Goal: Find specific page/section

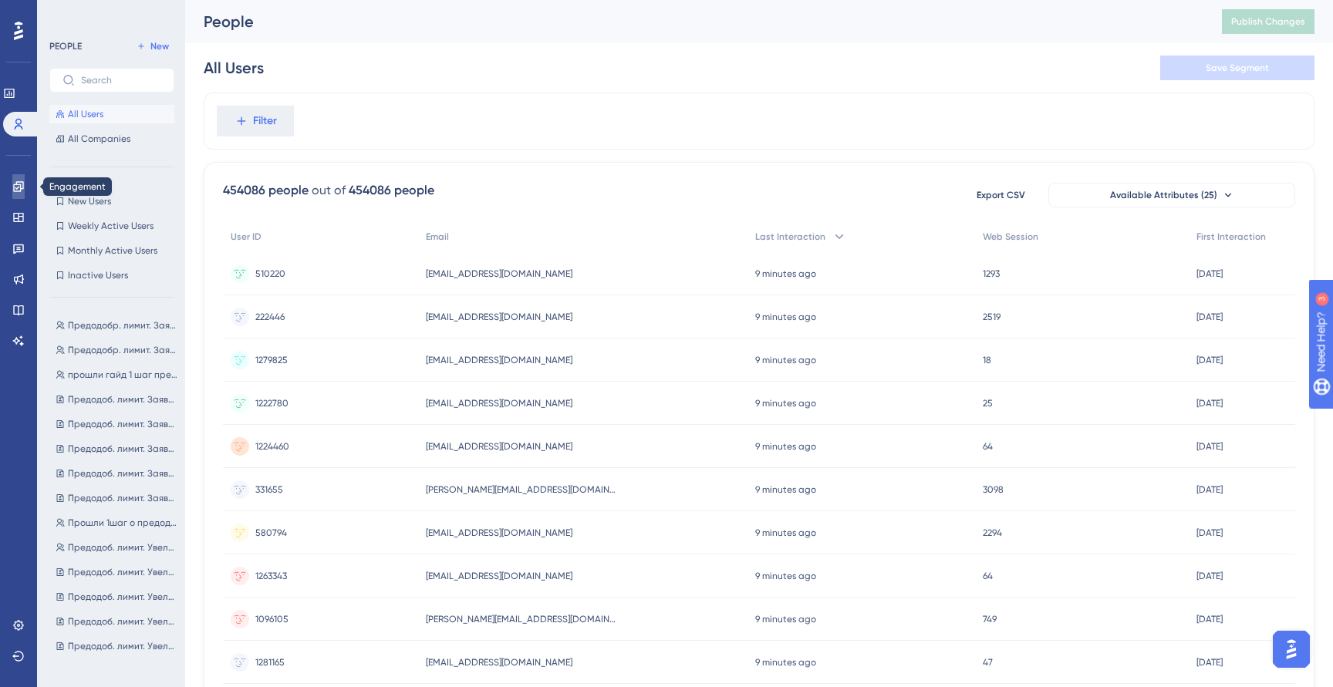
click at [17, 180] on icon at bounding box center [18, 186] width 12 height 12
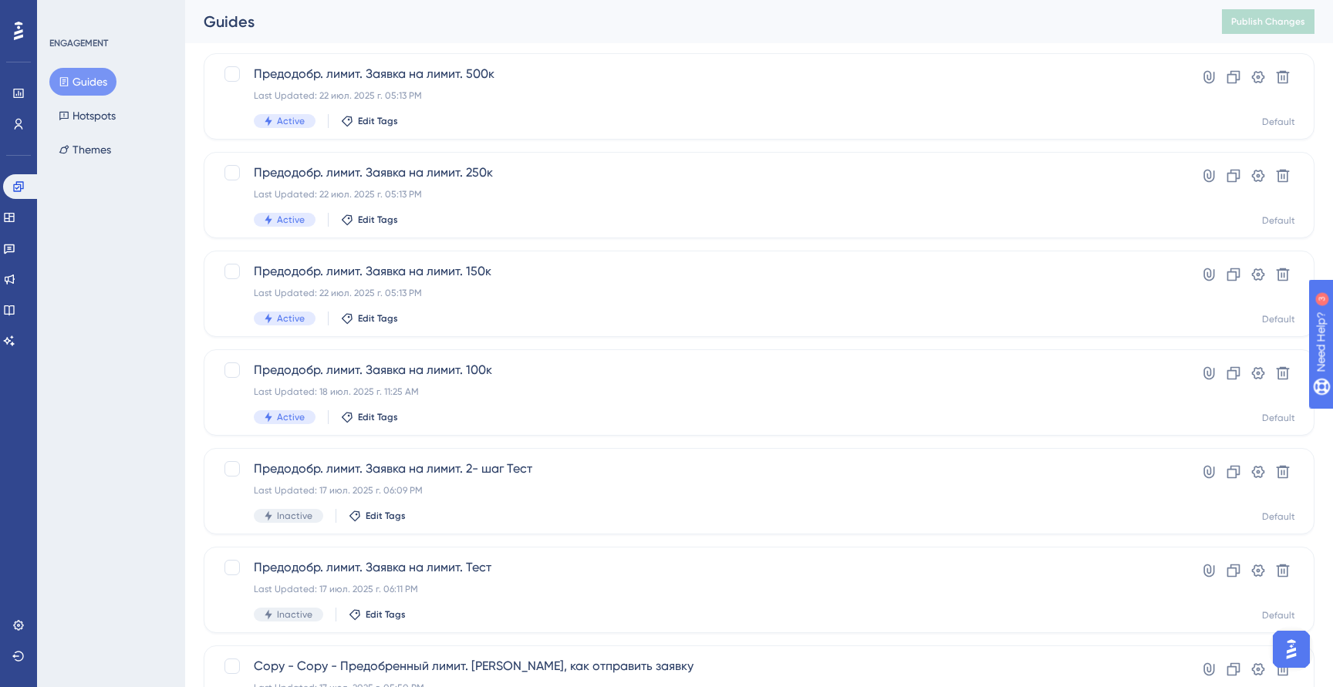
scroll to position [510, 0]
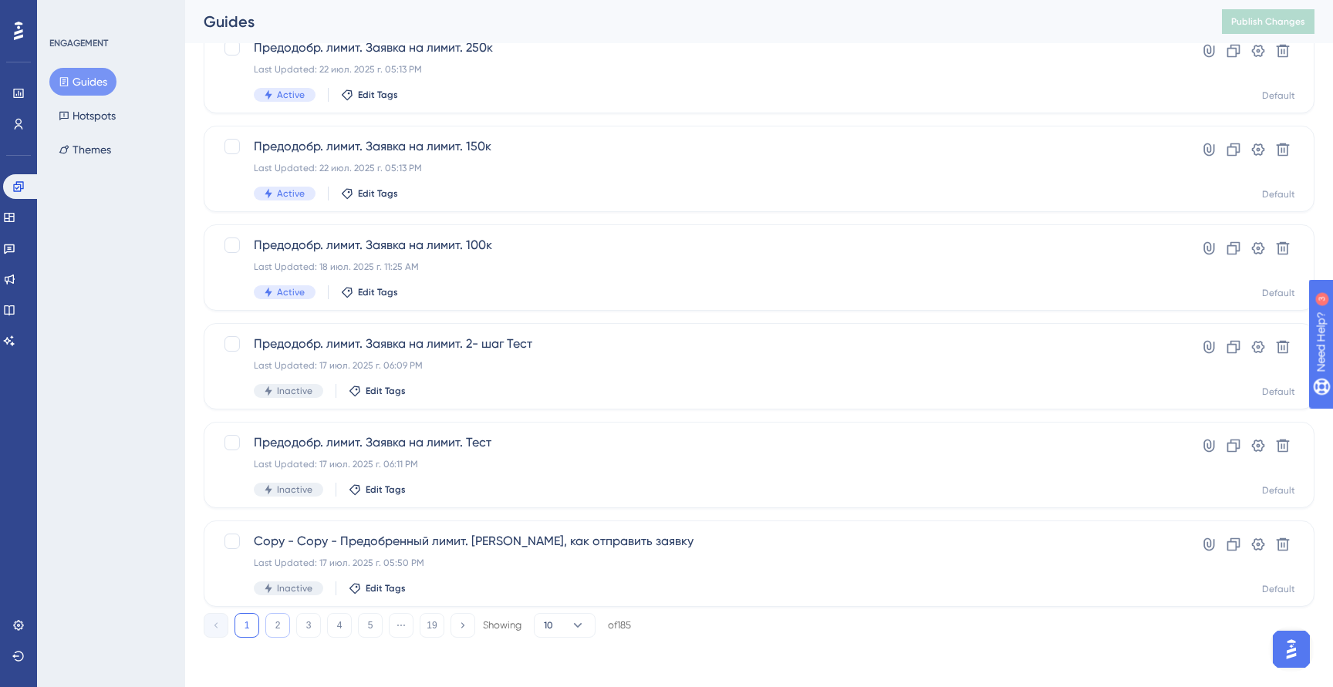
click at [281, 621] on button "2" at bounding box center [277, 625] width 25 height 25
click at [308, 629] on button "3" at bounding box center [308, 625] width 25 height 25
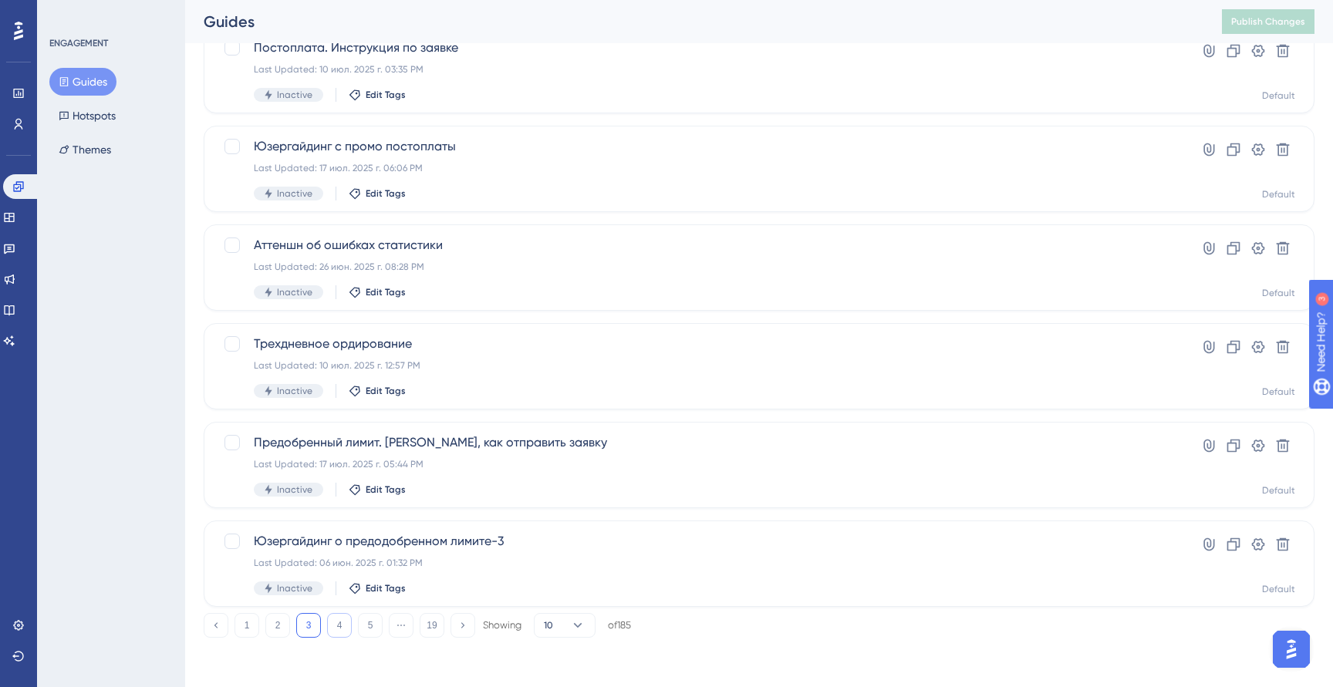
click at [335, 628] on button "4" at bounding box center [339, 625] width 25 height 25
click at [362, 625] on button "5" at bounding box center [370, 625] width 25 height 25
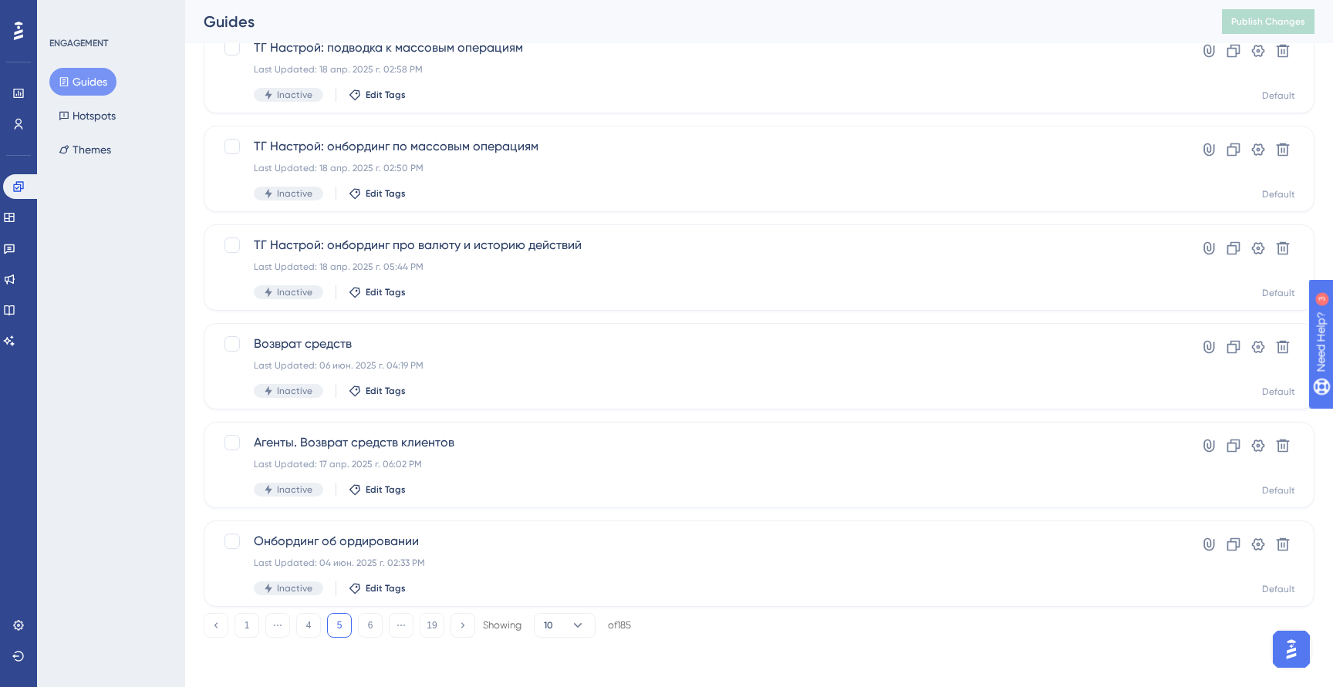
click at [384, 625] on div "1 ⋯ 4 5 6 ⋯ 19 Showing 10 of 185" at bounding box center [417, 625] width 427 height 25
click at [375, 625] on button "6" at bounding box center [370, 625] width 25 height 25
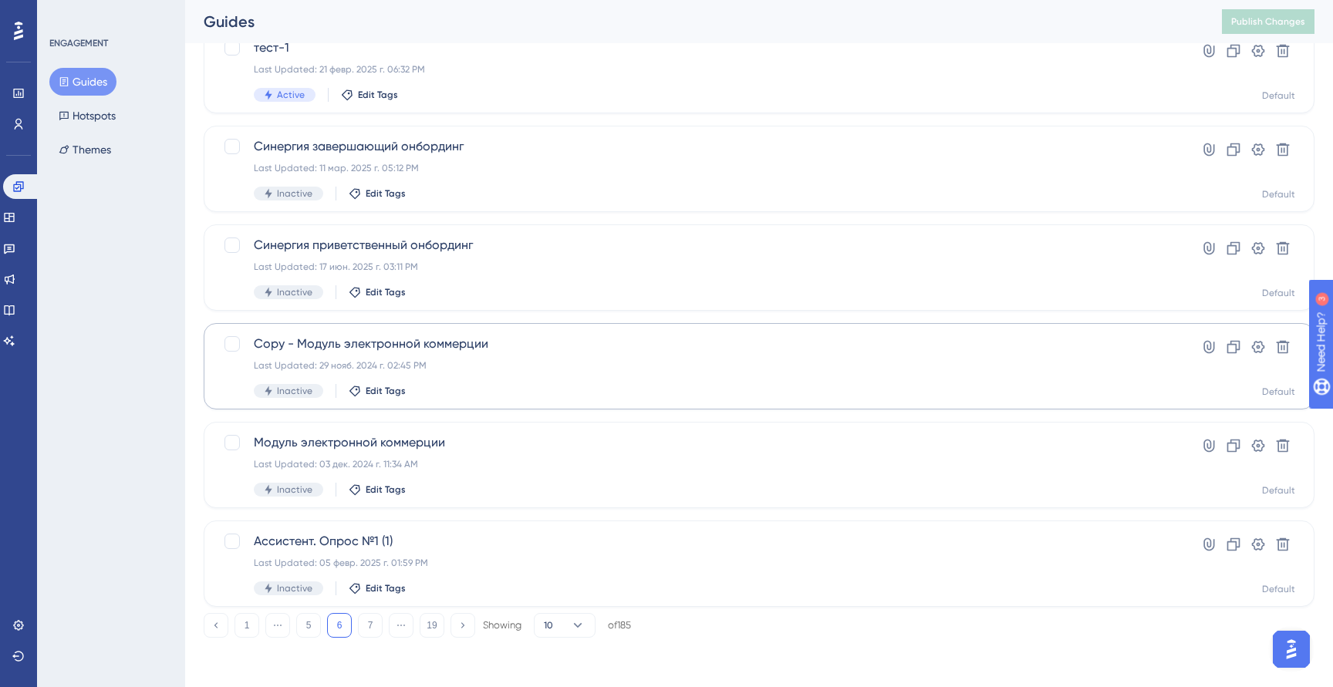
scroll to position [0, 0]
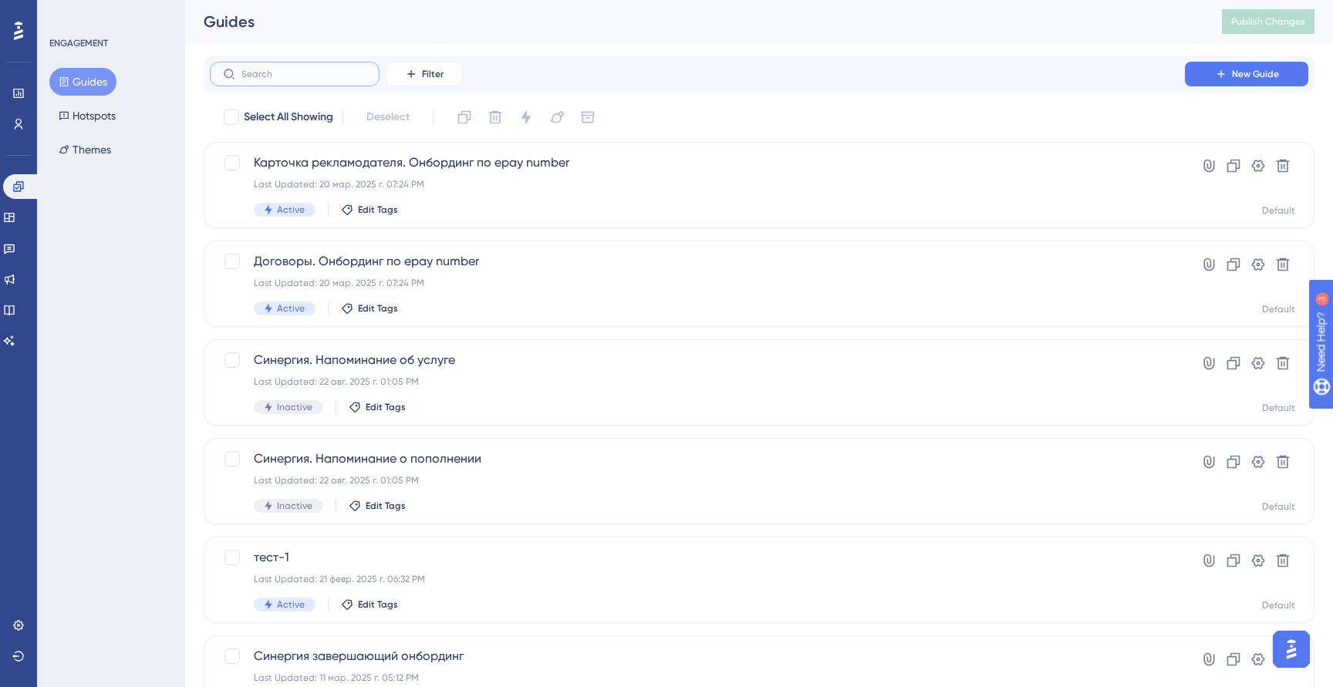
click at [306, 78] on input "text" at bounding box center [303, 74] width 125 height 11
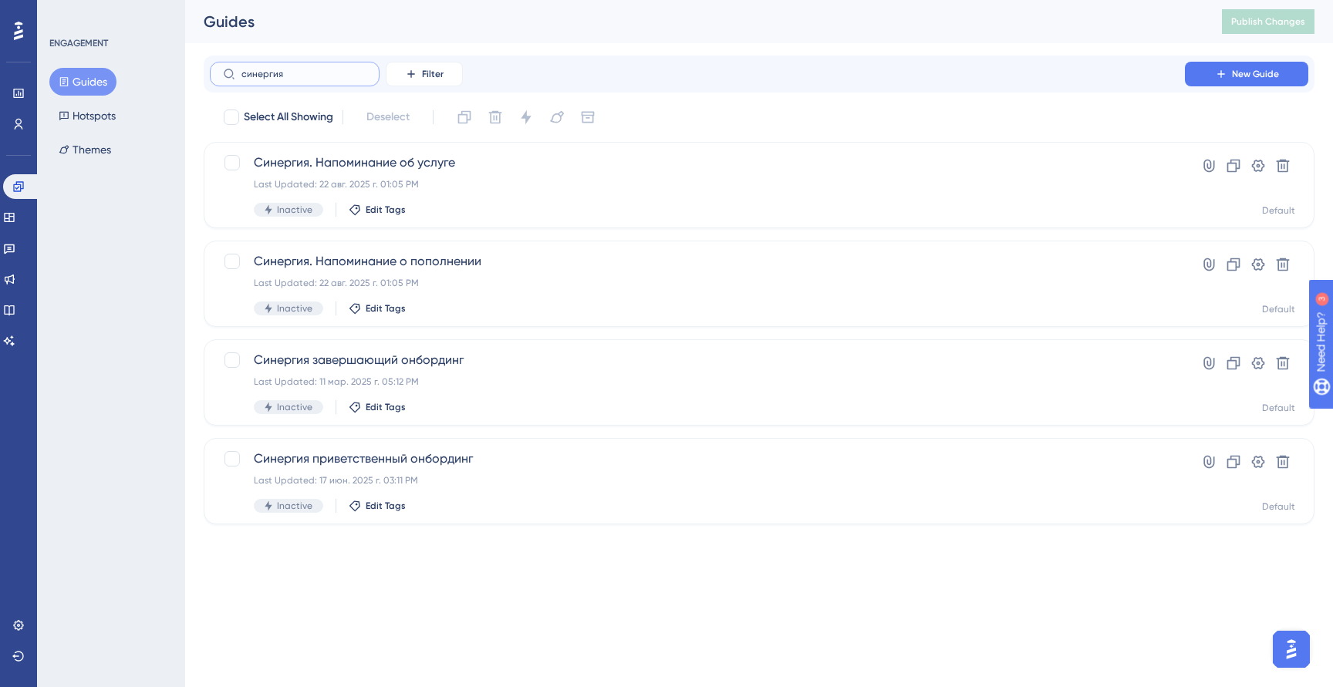
type input "синергия"
click at [563, 0] on html "Performance Users Engagement Widgets Feedback Product Updates Knowledge Base AI…" at bounding box center [666, 0] width 1333 height 0
click at [614, 480] on div "Last Updated: 17 июн. 2025 г. 03:11 PM" at bounding box center [697, 480] width 887 height 12
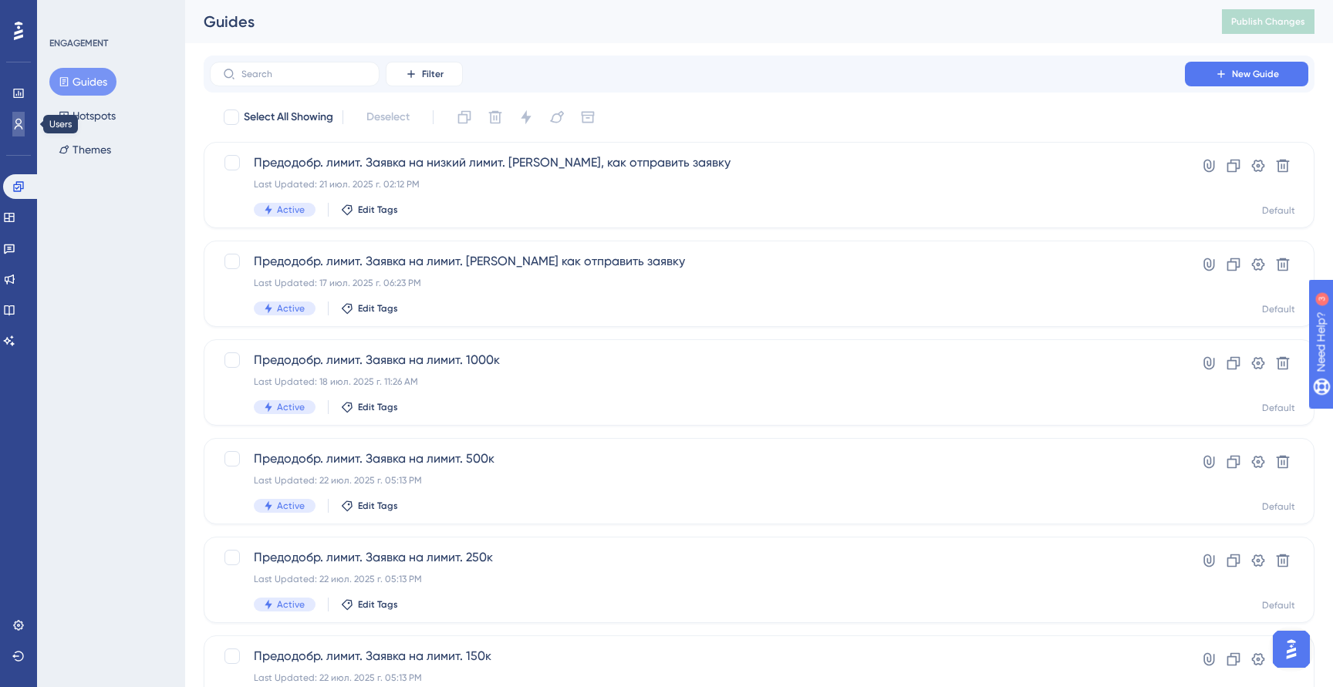
click at [15, 124] on icon at bounding box center [18, 124] width 12 height 12
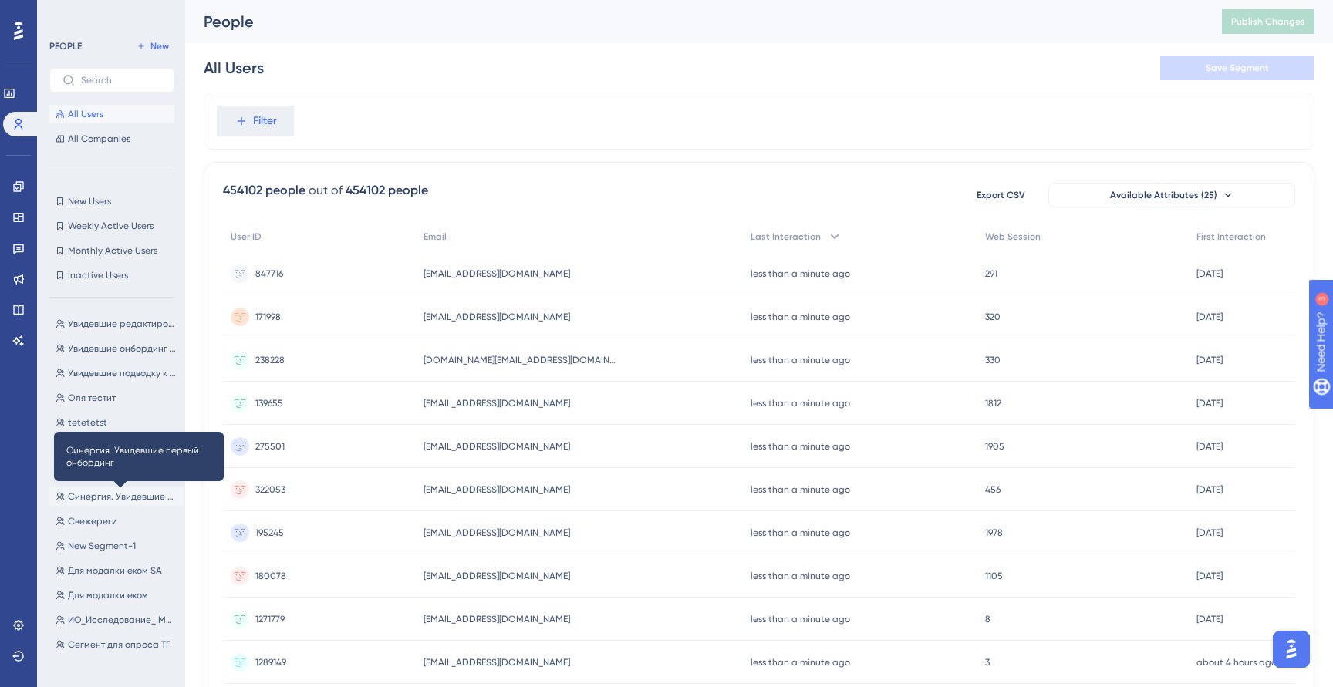
click at [120, 499] on span "Синергия. Увидевшие первый онбординг" at bounding box center [123, 497] width 110 height 12
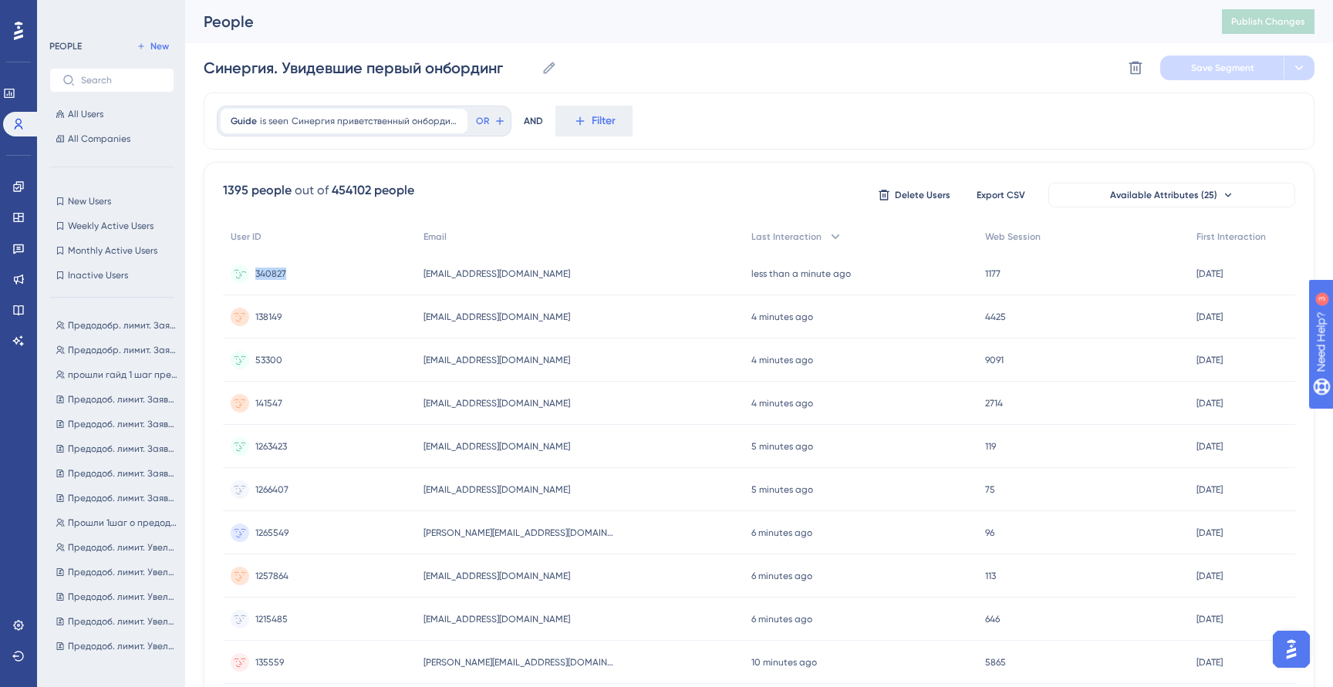
drag, startPoint x: 255, startPoint y: 273, endPoint x: 304, endPoint y: 273, distance: 49.4
click at [304, 273] on div "340827 340827" at bounding box center [319, 273] width 193 height 43
copy span "340827"
